Goal: Information Seeking & Learning: Learn about a topic

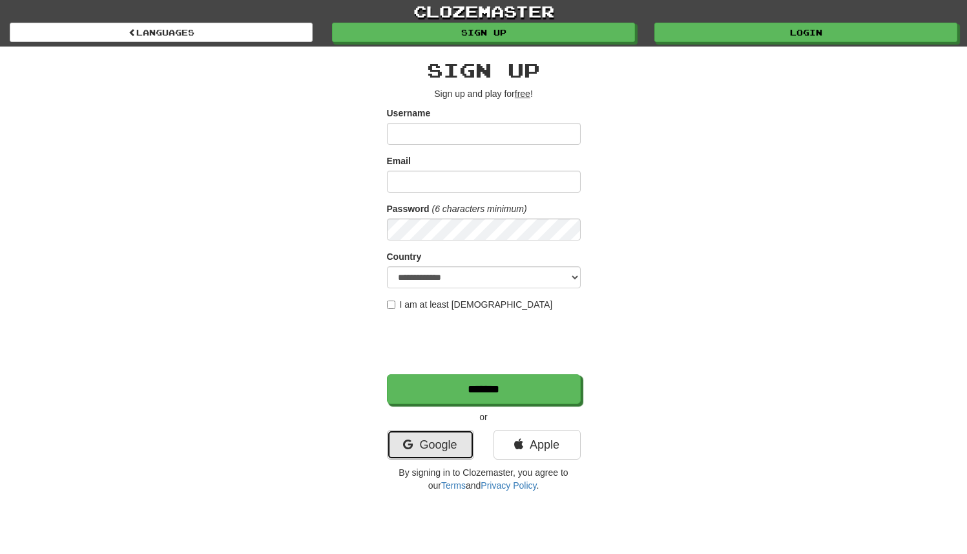
click at [424, 446] on link "Google" at bounding box center [430, 445] width 87 height 30
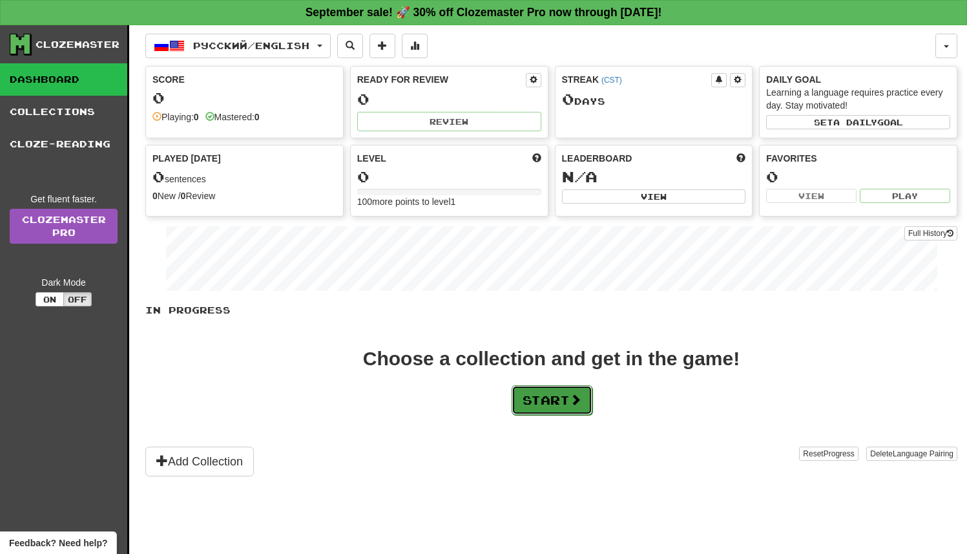
click at [566, 406] on button "Start" at bounding box center [552, 400] width 81 height 30
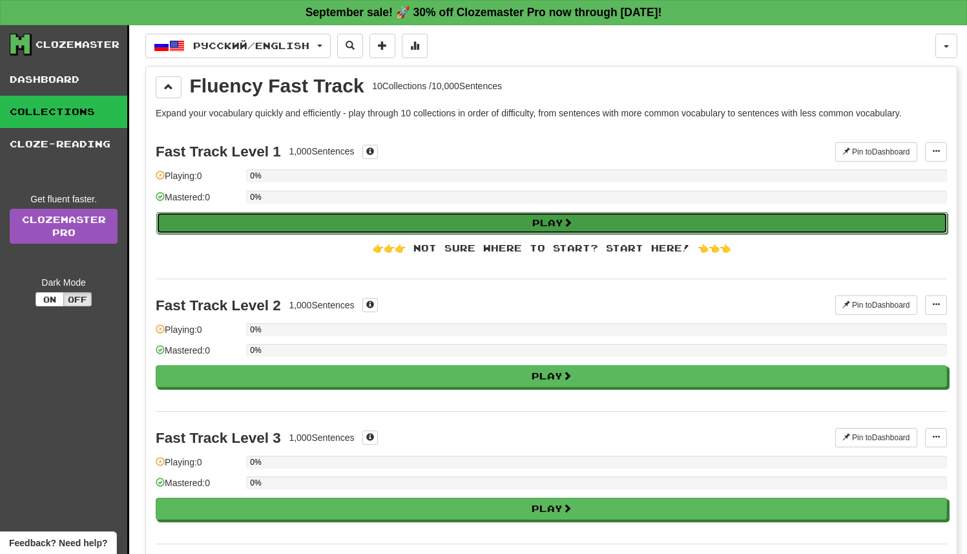
click at [472, 223] on button "Play" at bounding box center [551, 223] width 791 height 22
select select "**"
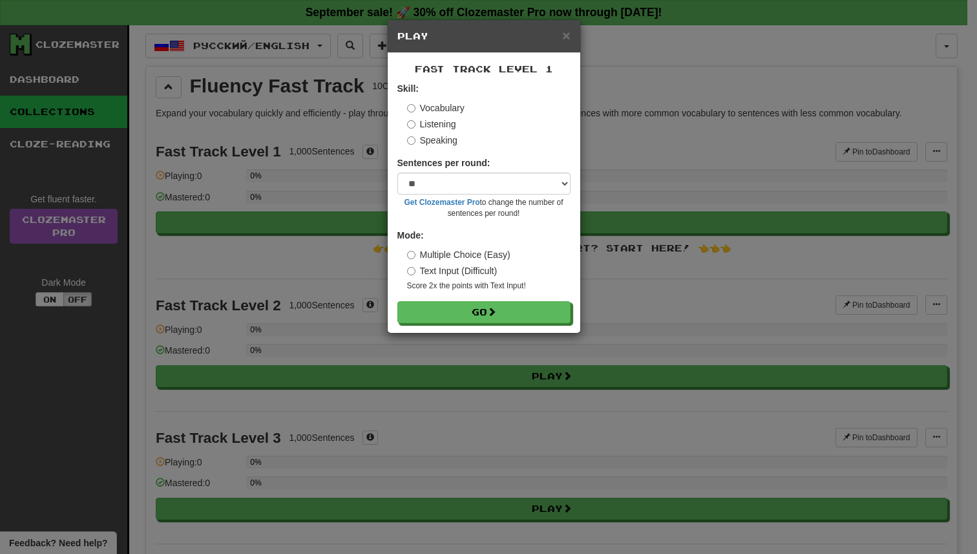
click at [438, 125] on label "Listening" at bounding box center [431, 124] width 49 height 13
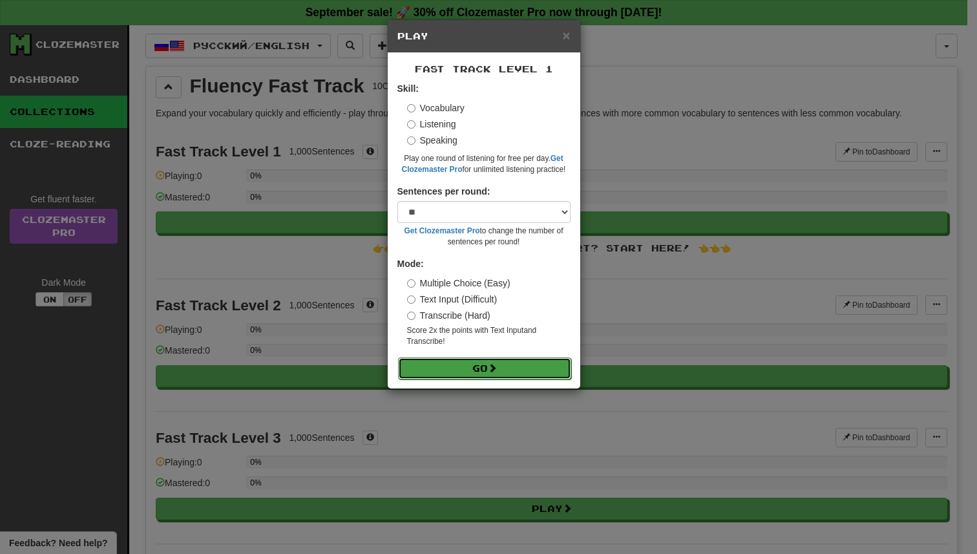
click at [488, 362] on button "Go" at bounding box center [484, 368] width 173 height 22
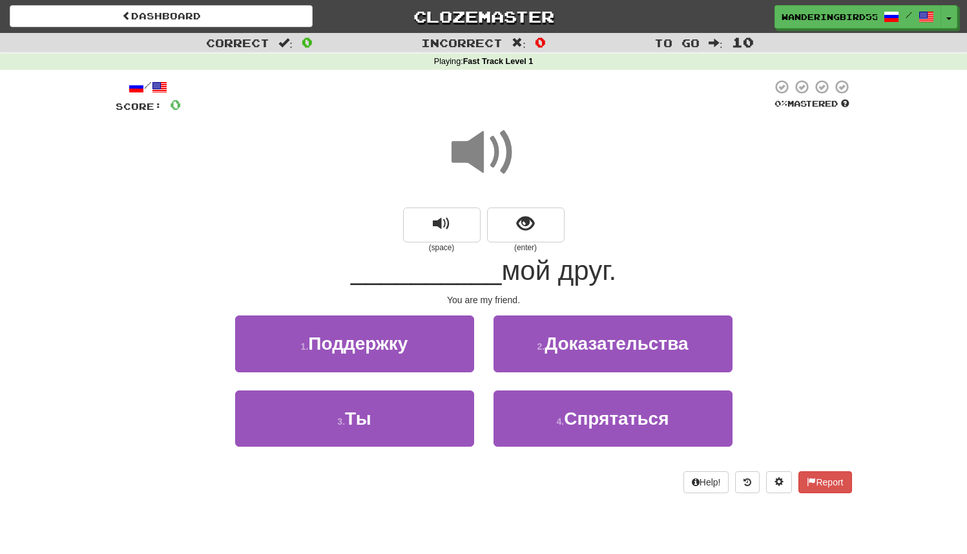
click at [487, 152] on span at bounding box center [484, 152] width 65 height 65
click at [479, 152] on span at bounding box center [484, 152] width 65 height 65
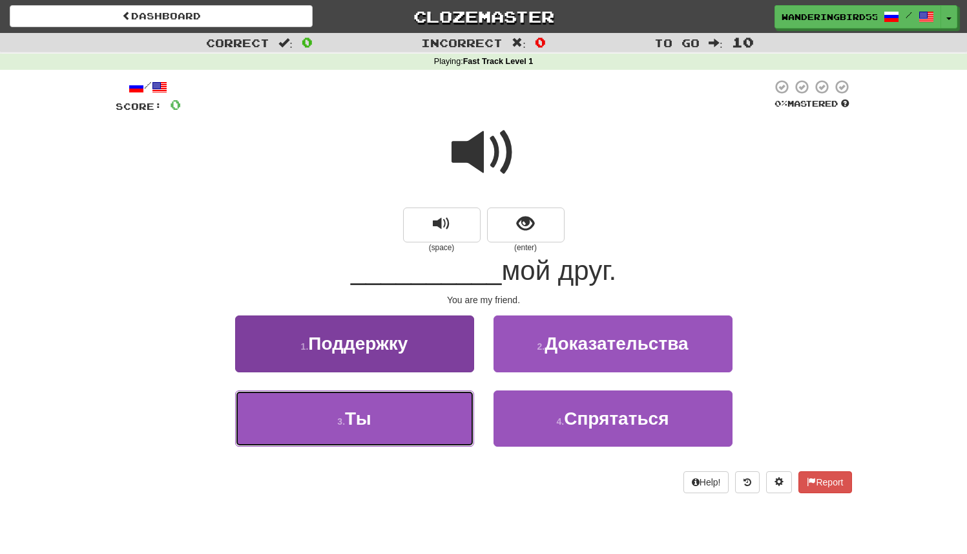
click at [413, 415] on button "3 . Ты" at bounding box center [354, 418] width 239 height 56
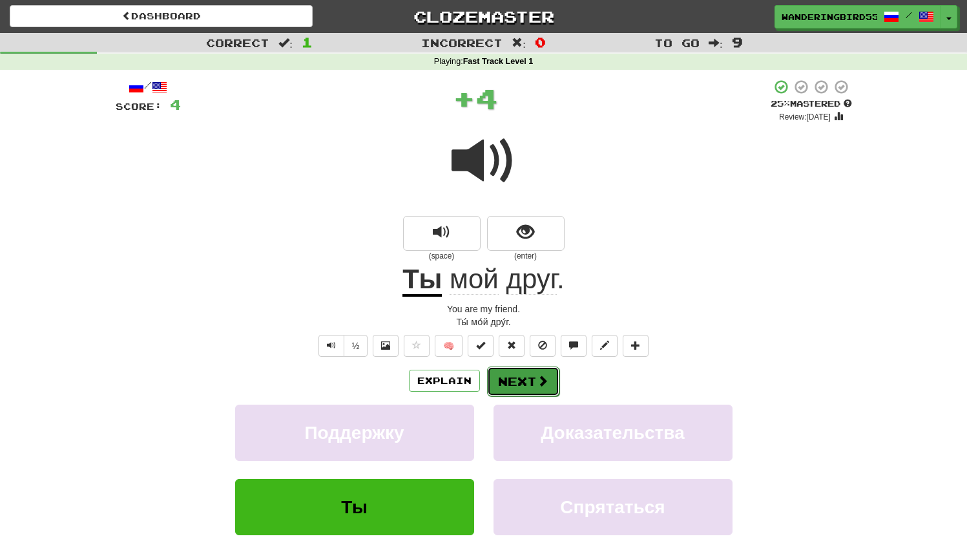
click at [518, 377] on button "Next" at bounding box center [523, 381] width 72 height 30
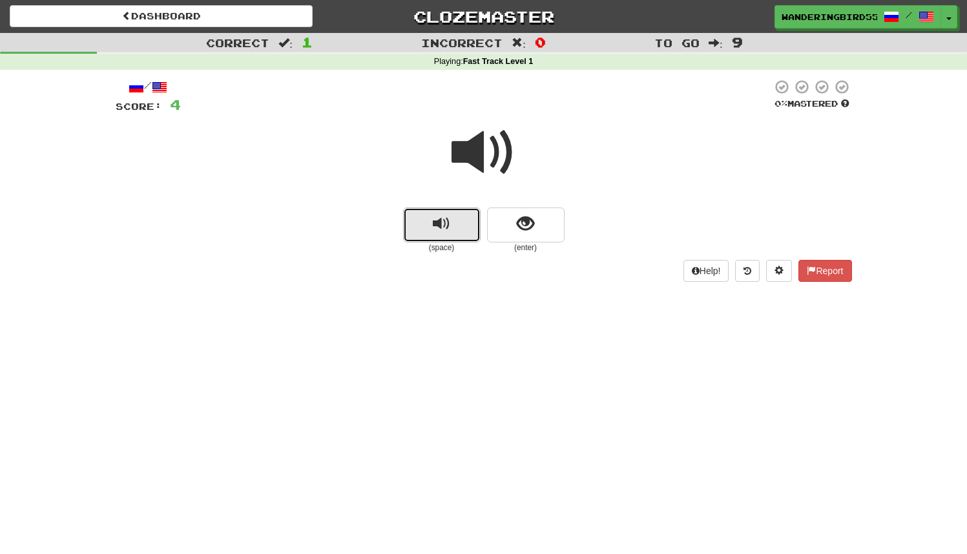
click at [466, 225] on button "replay audio" at bounding box center [442, 224] width 78 height 35
click at [456, 225] on button "replay audio" at bounding box center [442, 224] width 78 height 35
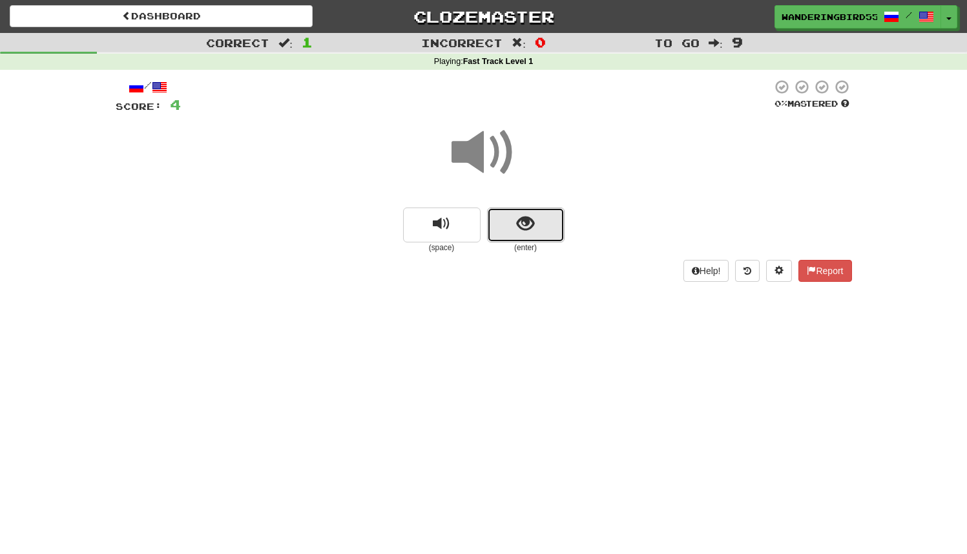
click at [521, 217] on span "show sentence" at bounding box center [525, 223] width 17 height 17
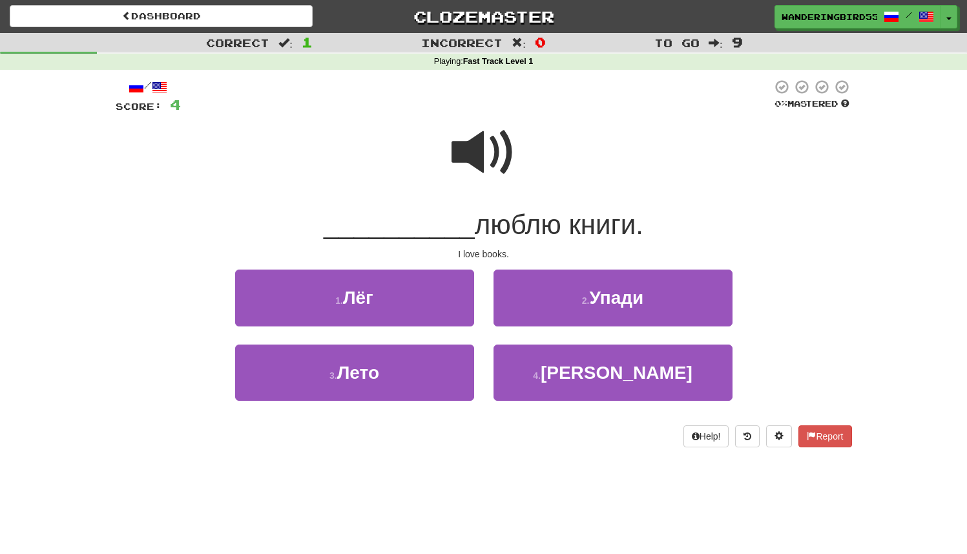
click at [497, 165] on span at bounding box center [484, 152] width 65 height 65
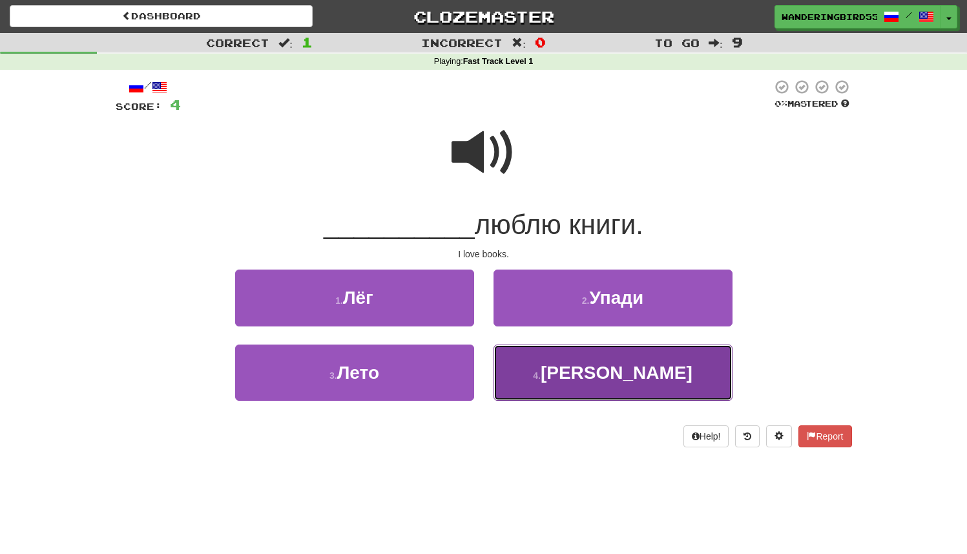
click at [633, 369] on button "4 . Я" at bounding box center [613, 372] width 239 height 56
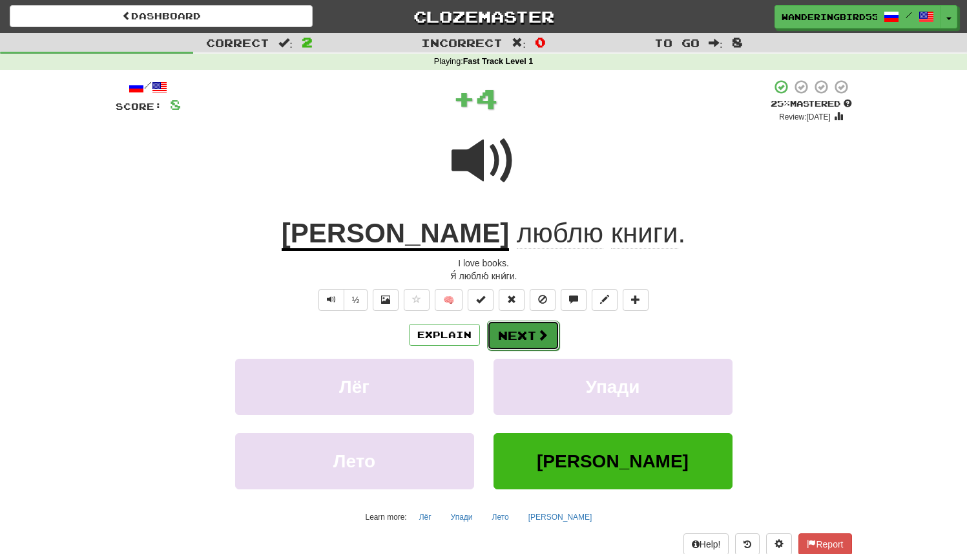
click at [532, 341] on button "Next" at bounding box center [523, 335] width 72 height 30
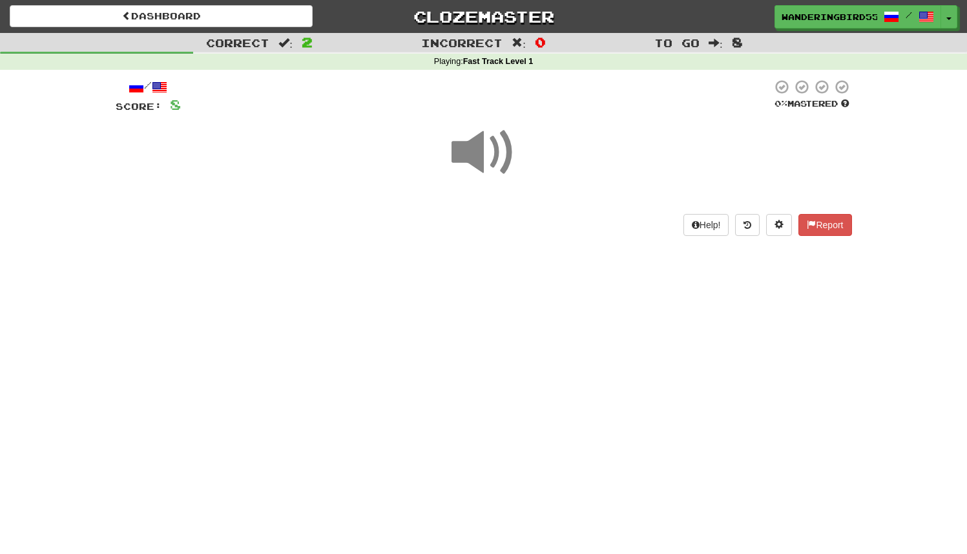
click at [492, 168] on span at bounding box center [484, 152] width 65 height 65
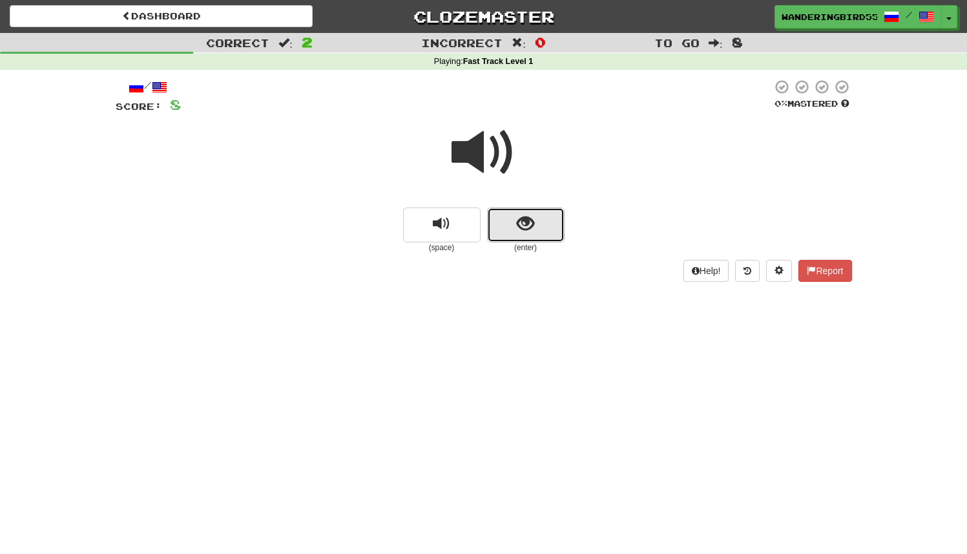
click at [541, 225] on button "show sentence" at bounding box center [526, 224] width 78 height 35
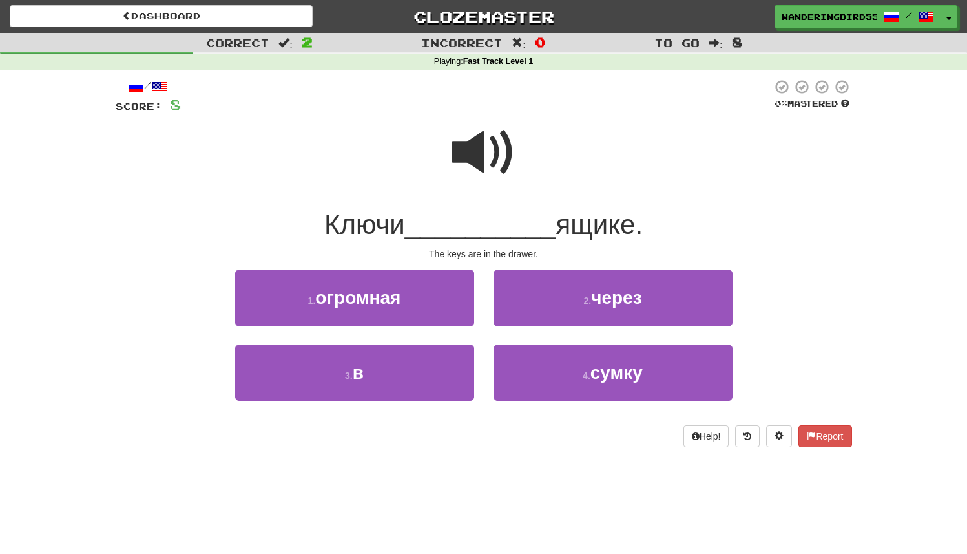
click at [483, 158] on span at bounding box center [484, 152] width 65 height 65
click at [490, 168] on span at bounding box center [484, 152] width 65 height 65
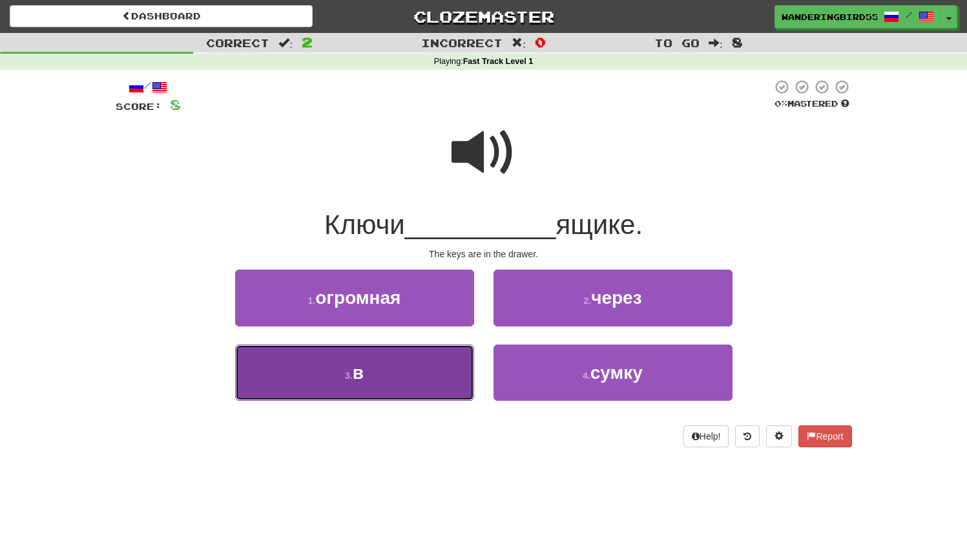
click at [421, 374] on button "3 . в" at bounding box center [354, 372] width 239 height 56
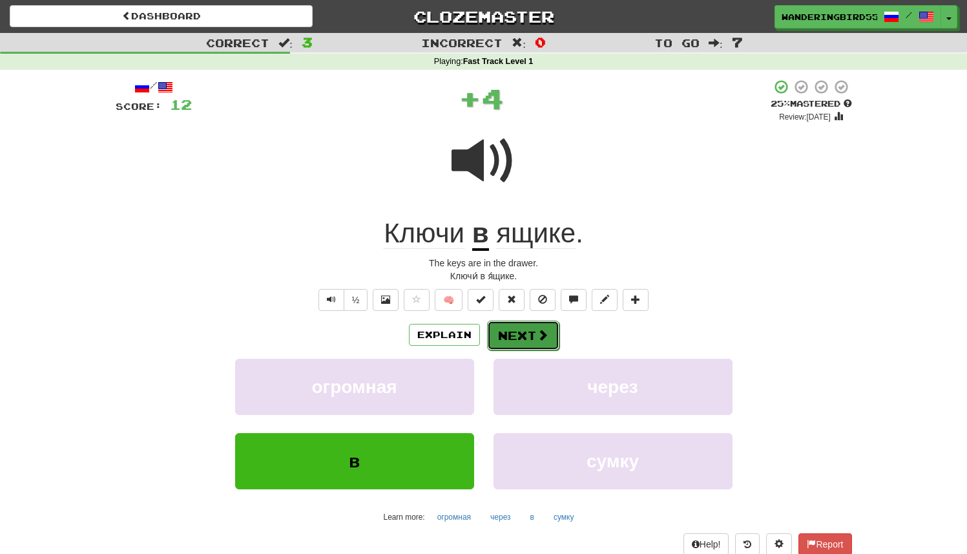
click at [497, 337] on button "Next" at bounding box center [523, 335] width 72 height 30
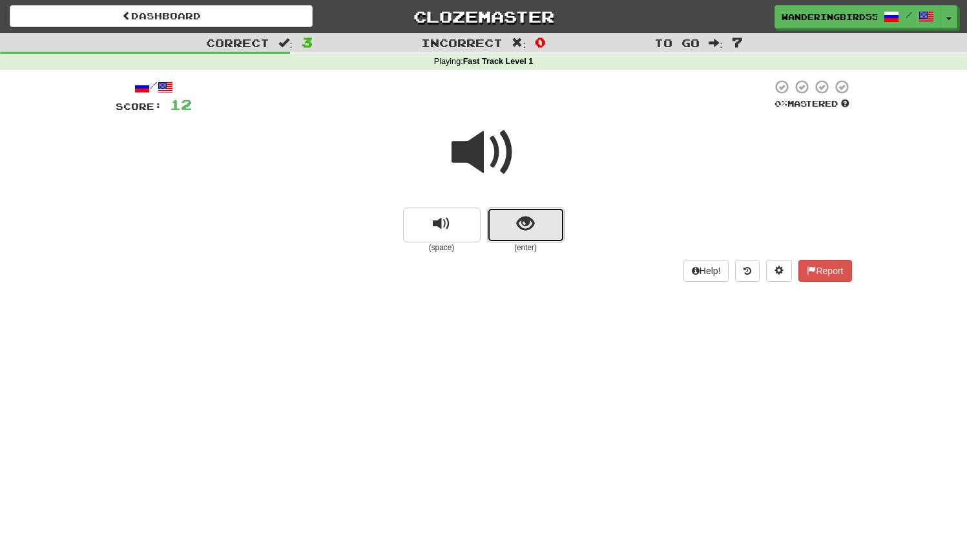
click at [544, 218] on button "show sentence" at bounding box center [526, 224] width 78 height 35
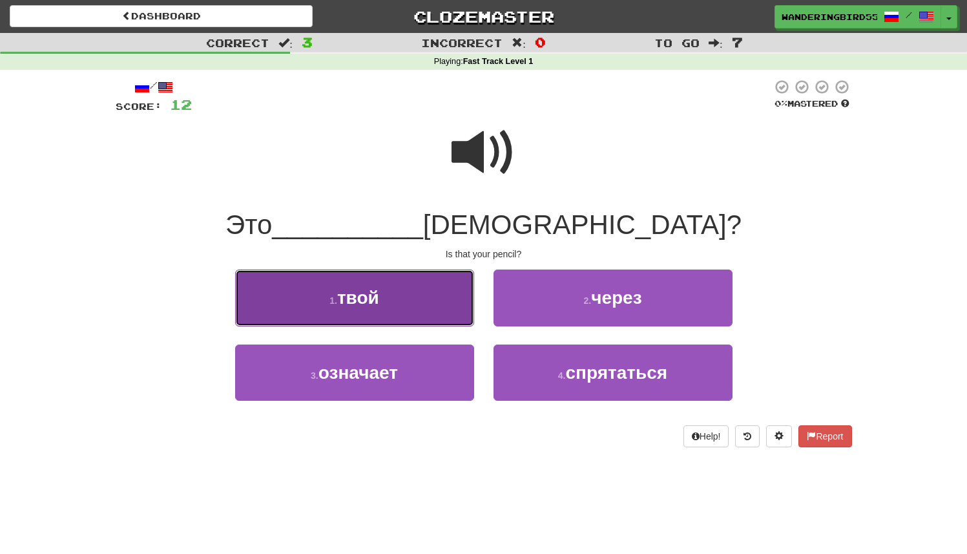
click at [427, 314] on button "1 . твой" at bounding box center [354, 297] width 239 height 56
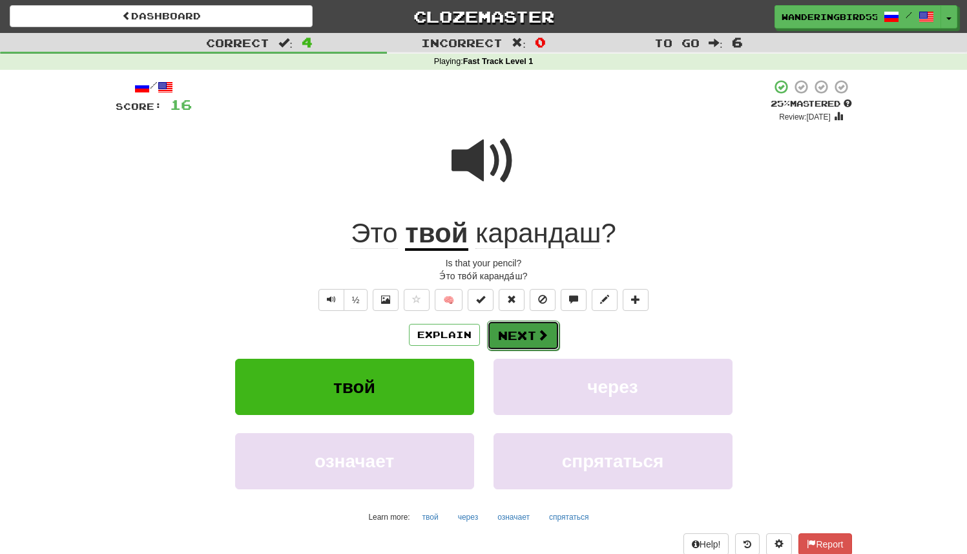
click at [516, 337] on button "Next" at bounding box center [523, 335] width 72 height 30
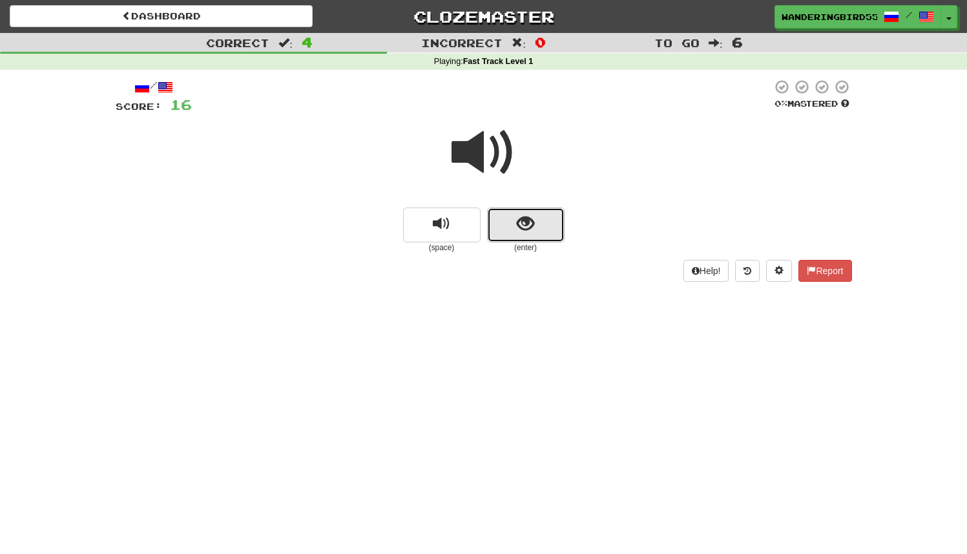
click at [524, 217] on span "show sentence" at bounding box center [525, 223] width 17 height 17
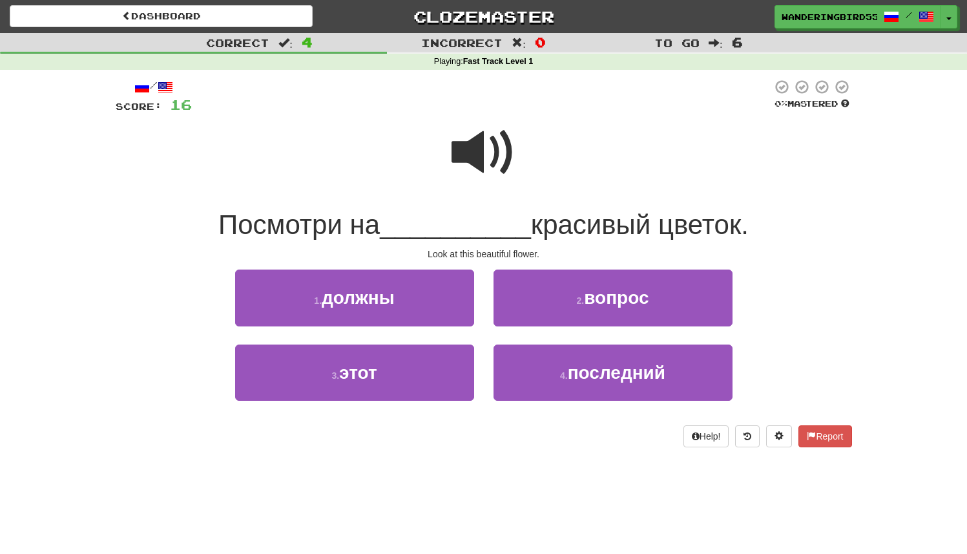
click at [476, 163] on span at bounding box center [484, 152] width 65 height 65
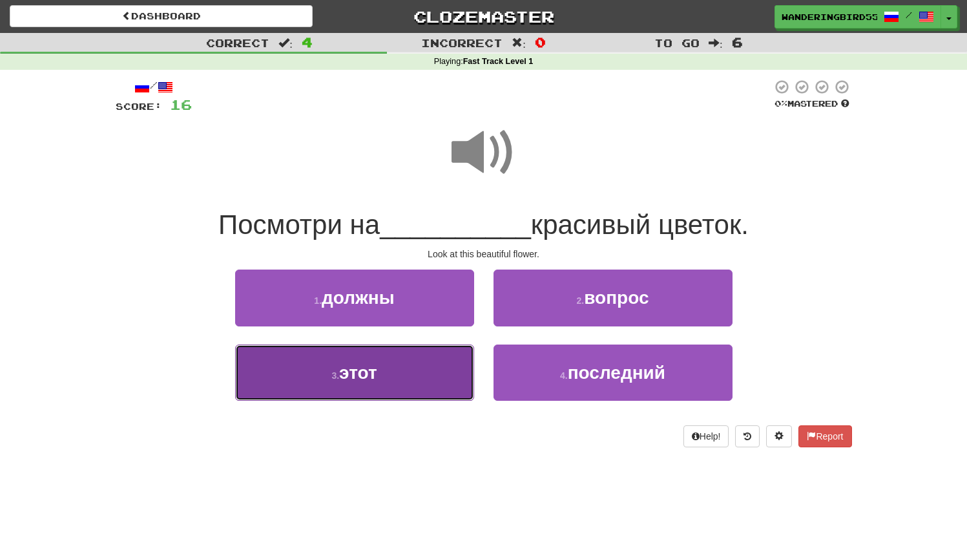
click at [406, 367] on button "3 . этот" at bounding box center [354, 372] width 239 height 56
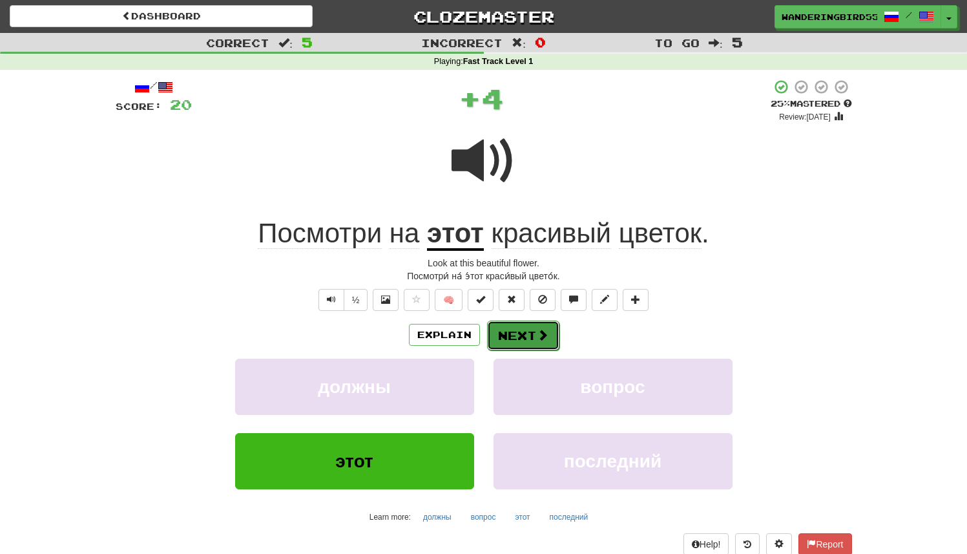
click at [521, 336] on button "Next" at bounding box center [523, 335] width 72 height 30
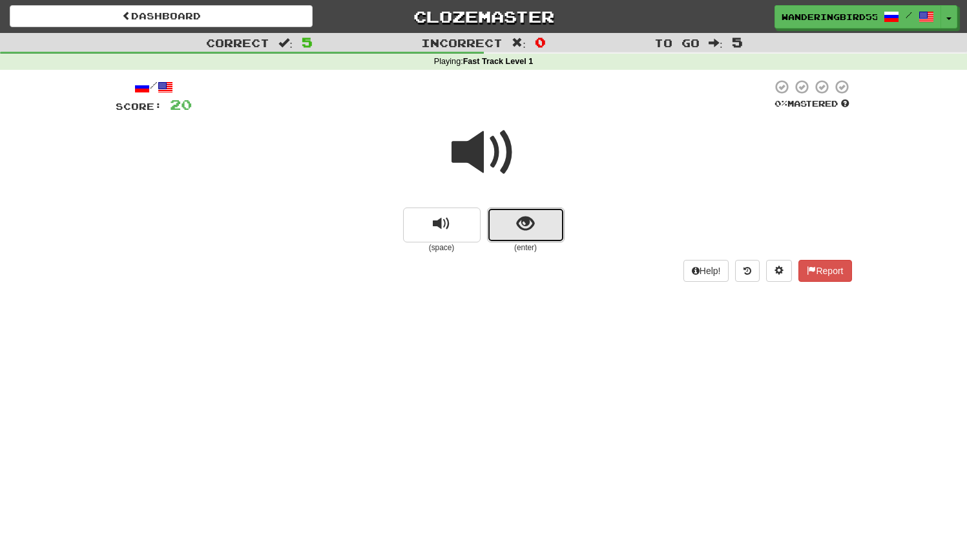
click at [530, 218] on span "show sentence" at bounding box center [525, 223] width 17 height 17
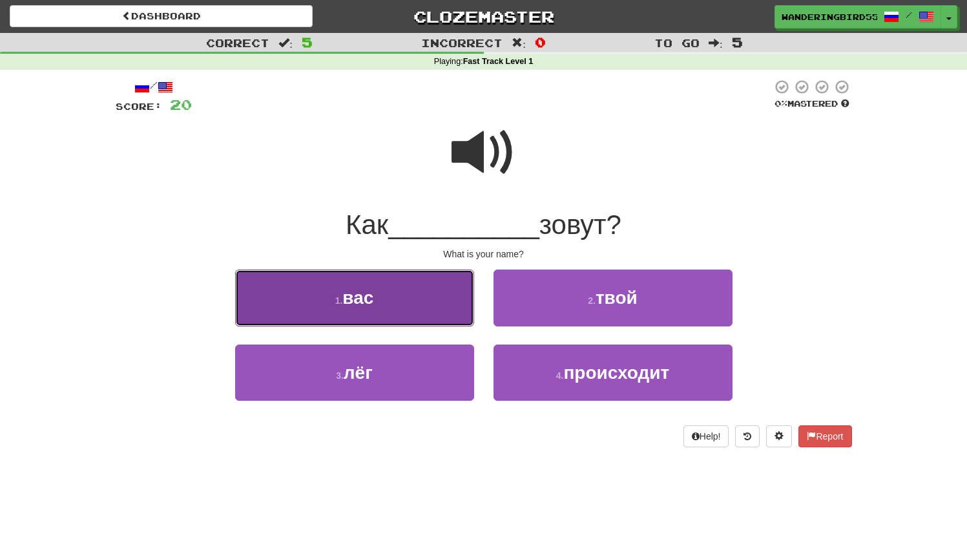
click at [391, 297] on button "1 . вас" at bounding box center [354, 297] width 239 height 56
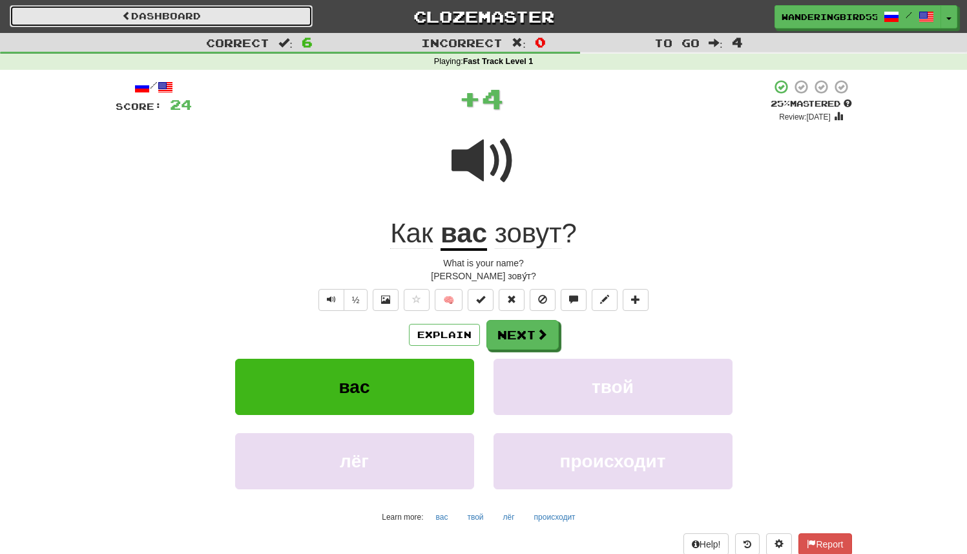
click at [112, 14] on link "Dashboard" at bounding box center [161, 16] width 303 height 22
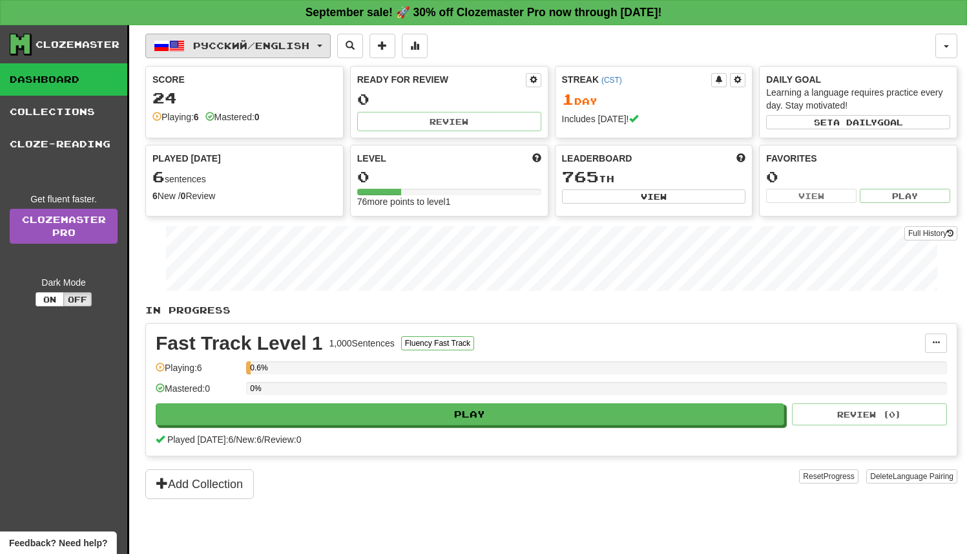
click at [284, 47] on span "Русский / English" at bounding box center [251, 45] width 116 height 11
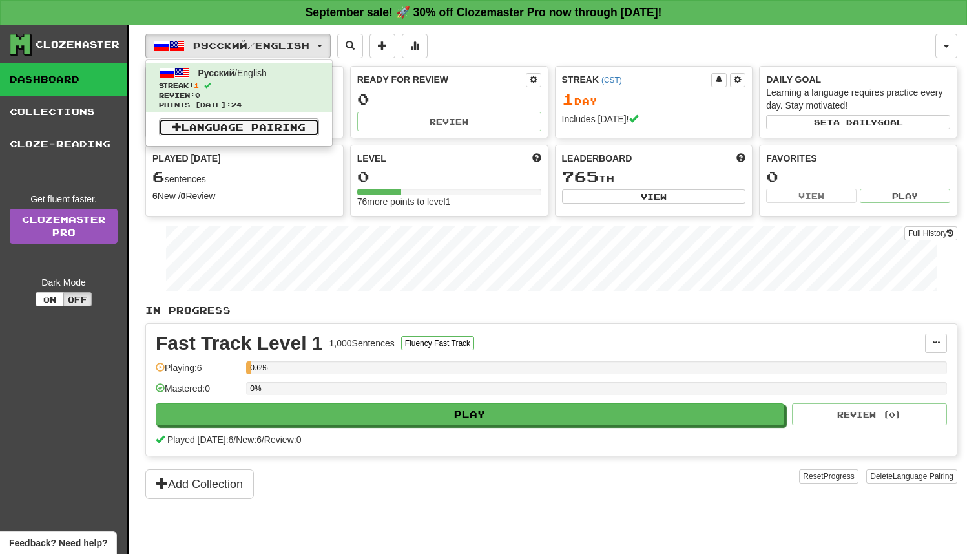
click at [271, 129] on link "Language Pairing" at bounding box center [239, 127] width 160 height 18
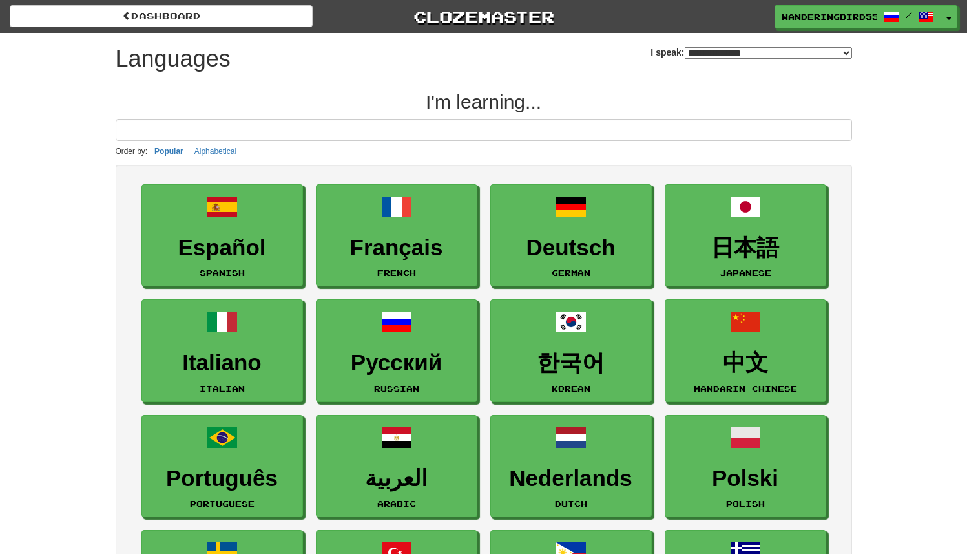
select select "*******"
click at [483, 132] on input at bounding box center [484, 130] width 737 height 22
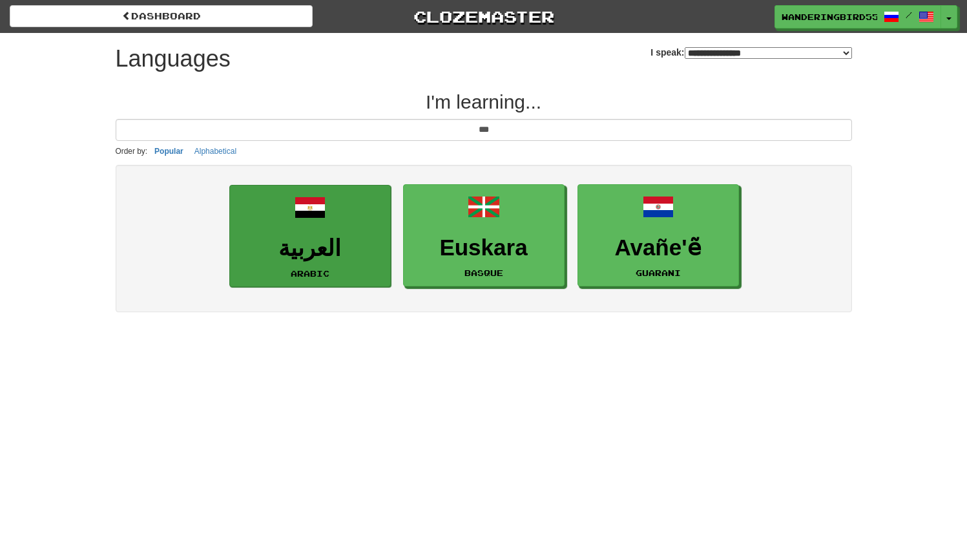
type input "***"
click at [324, 249] on h3 "العربية" at bounding box center [309, 248] width 147 height 25
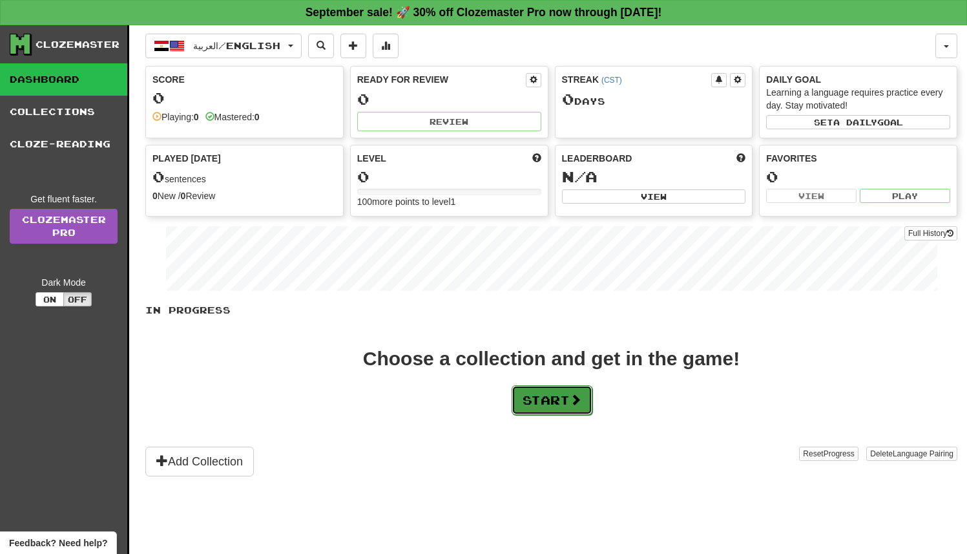
click at [572, 408] on button "Start" at bounding box center [552, 400] width 81 height 30
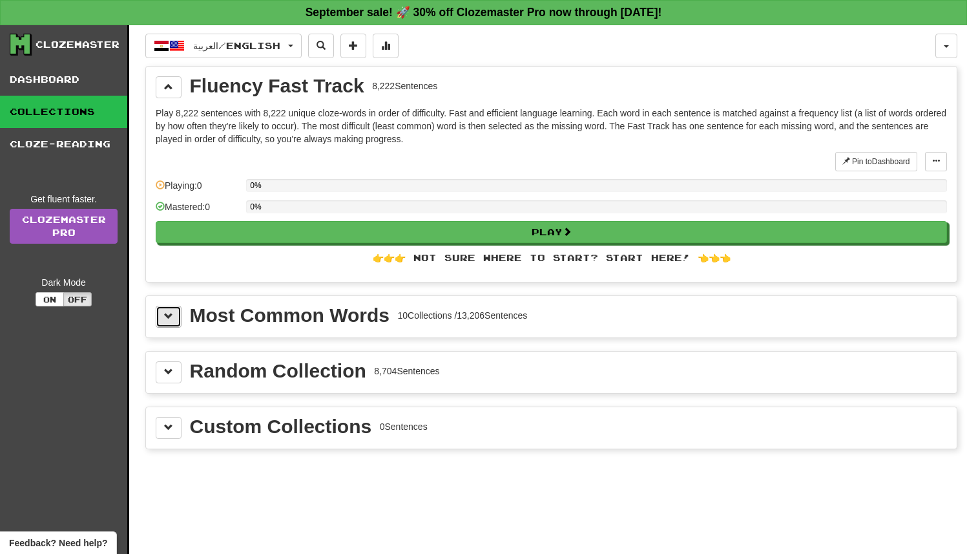
click at [166, 318] on span at bounding box center [168, 315] width 9 height 9
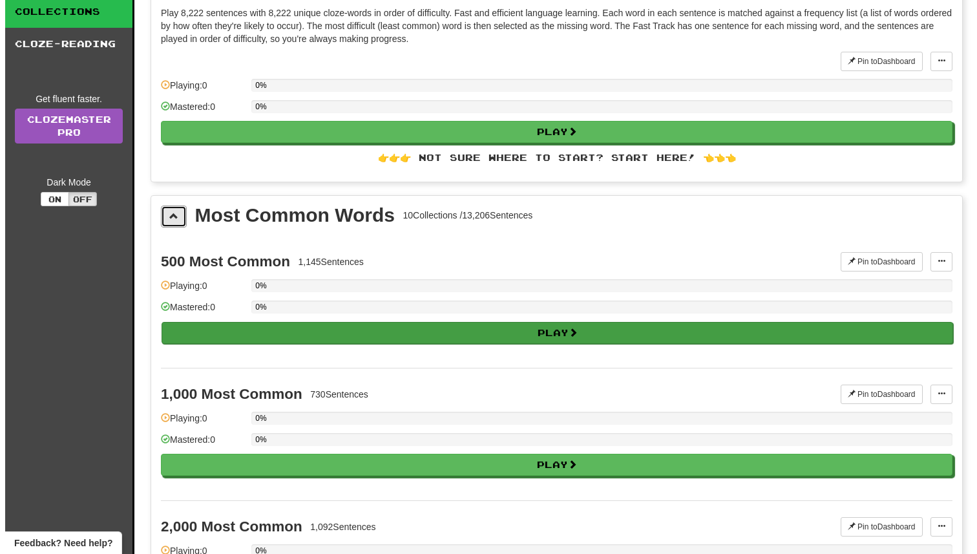
scroll to position [101, 0]
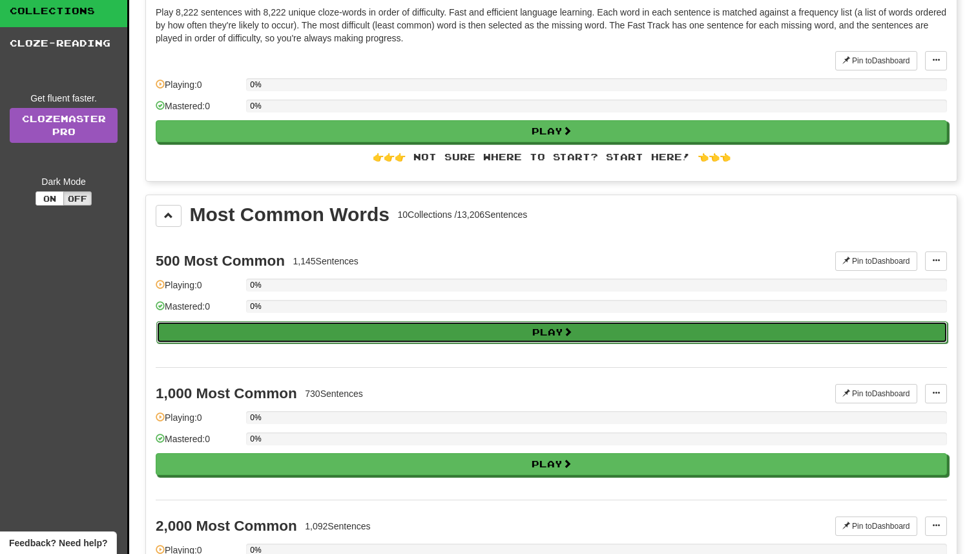
click at [499, 327] on button "Play" at bounding box center [551, 332] width 791 height 22
select select "**"
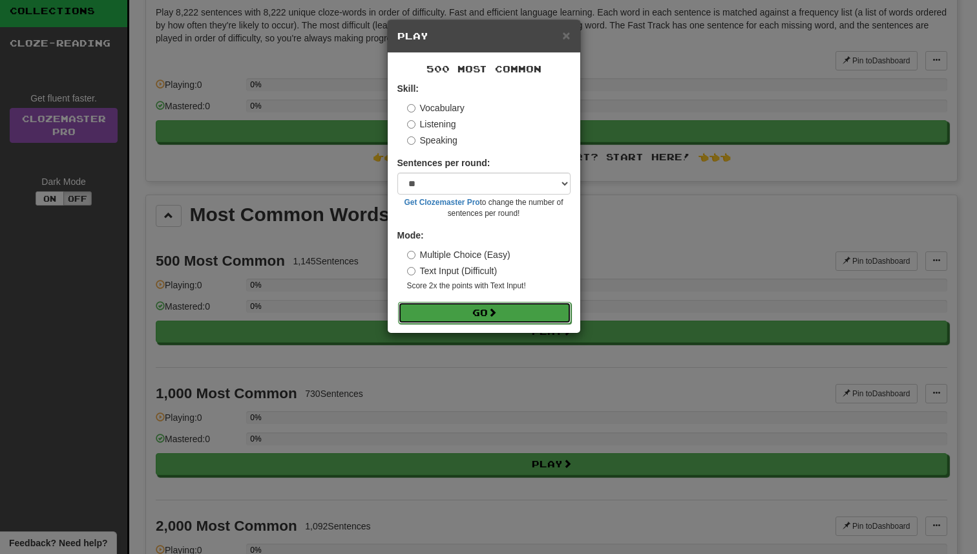
click at [489, 305] on button "Go" at bounding box center [484, 313] width 173 height 22
click at [439, 128] on label "Listening" at bounding box center [431, 124] width 49 height 13
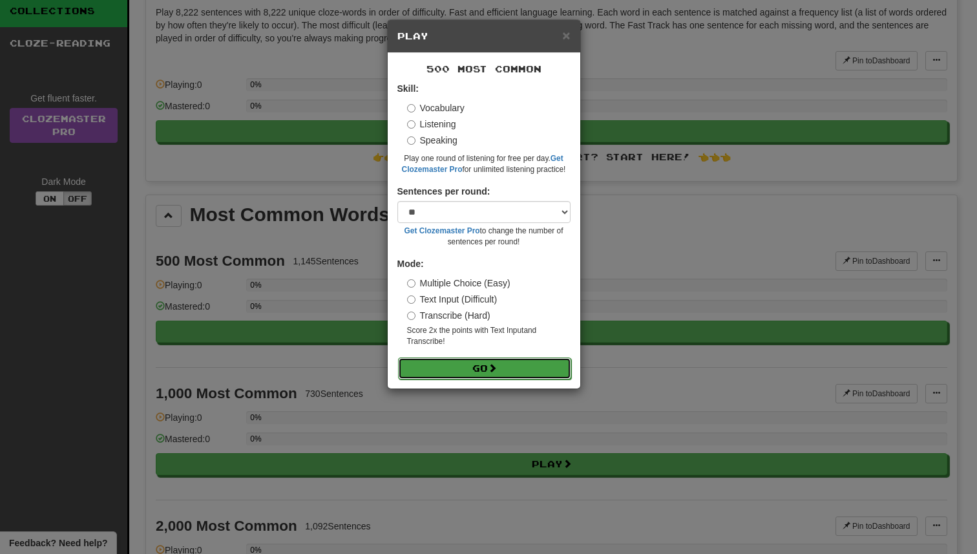
click at [497, 370] on span at bounding box center [492, 367] width 9 height 9
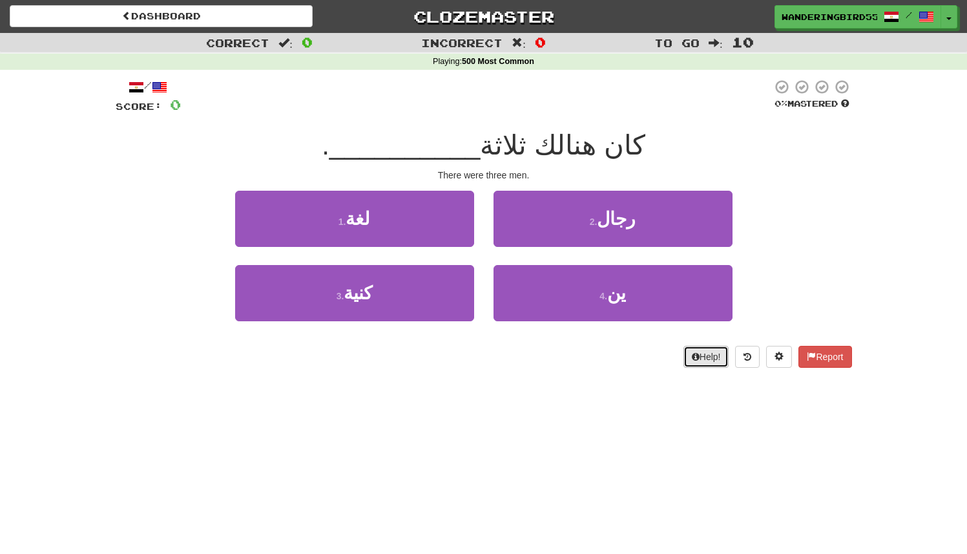
click at [711, 357] on button "Help!" at bounding box center [707, 357] width 46 height 22
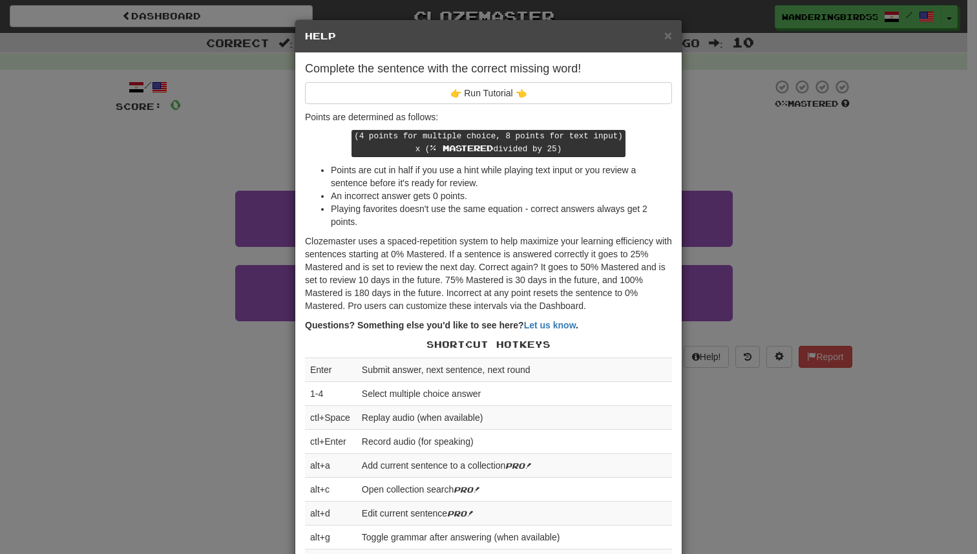
click at [761, 257] on div "× Help Complete the sentence with the correct missing word! 👉 Run Tutorial 👈 Po…" at bounding box center [488, 277] width 977 height 554
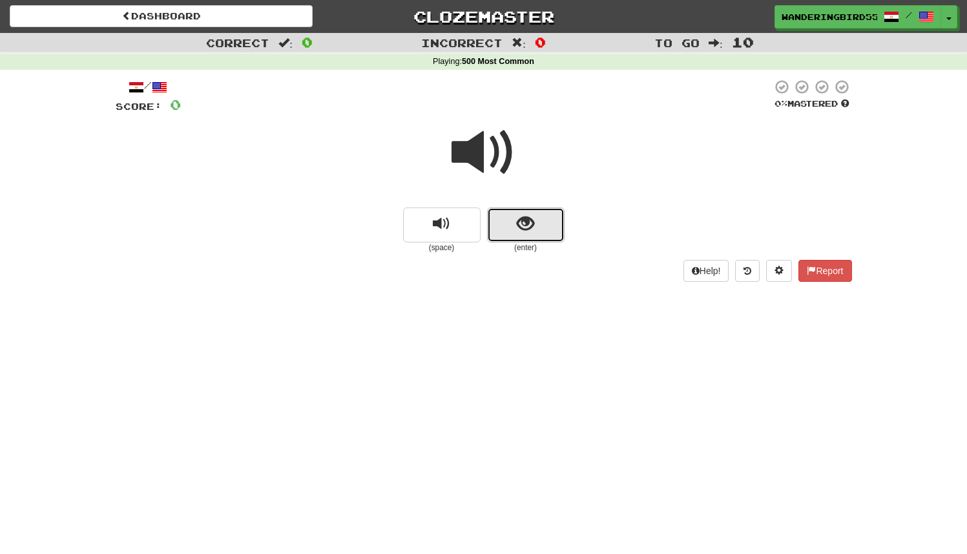
click at [540, 236] on button "show sentence" at bounding box center [526, 224] width 78 height 35
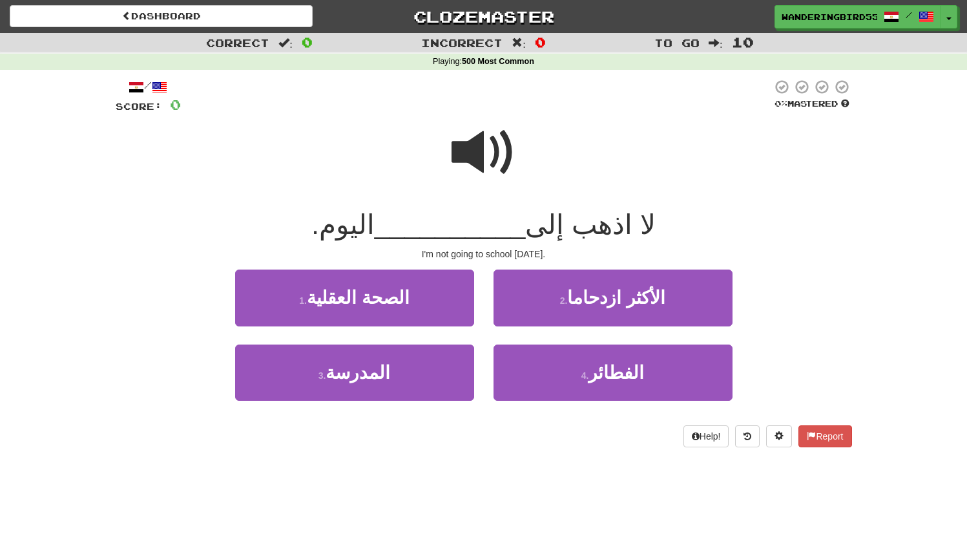
click at [497, 165] on span at bounding box center [484, 152] width 65 height 65
click at [493, 157] on span at bounding box center [484, 152] width 65 height 65
click at [492, 145] on span at bounding box center [484, 152] width 65 height 65
click at [479, 148] on span at bounding box center [484, 152] width 65 height 65
click at [486, 156] on span at bounding box center [484, 152] width 65 height 65
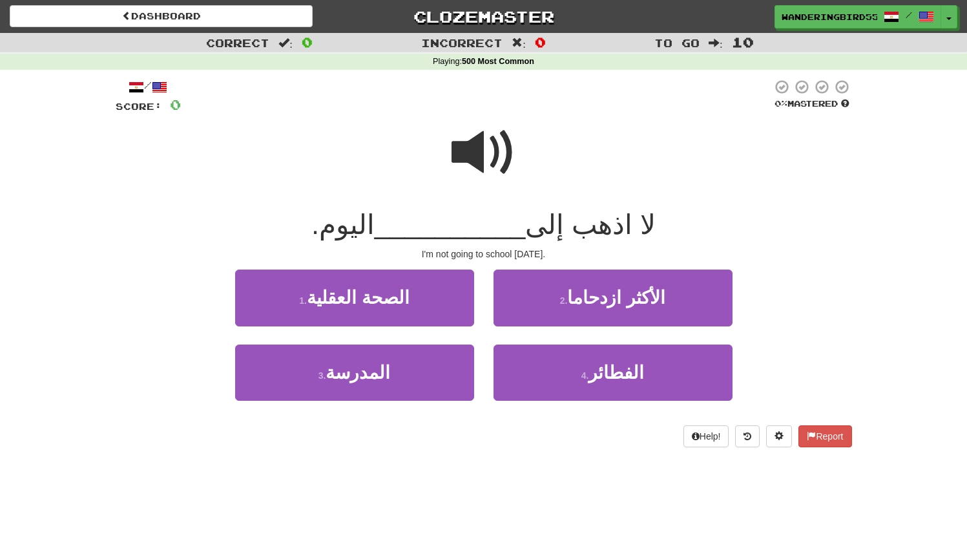
click at [675, 220] on div "لا اذهب إلى __________ [DATE]." at bounding box center [484, 225] width 737 height 36
click at [686, 211] on div "لا اذهب إلى __________ [DATE]." at bounding box center [484, 225] width 737 height 36
click at [496, 162] on span at bounding box center [484, 152] width 65 height 65
